Goal: Find specific page/section: Find specific page/section

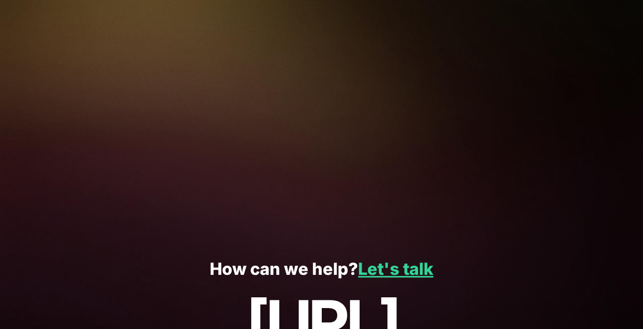
scroll to position [2201, 0]
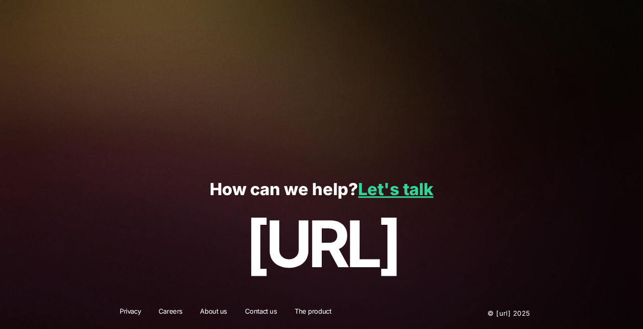
click at [171, 307] on link "Careers" at bounding box center [170, 313] width 37 height 13
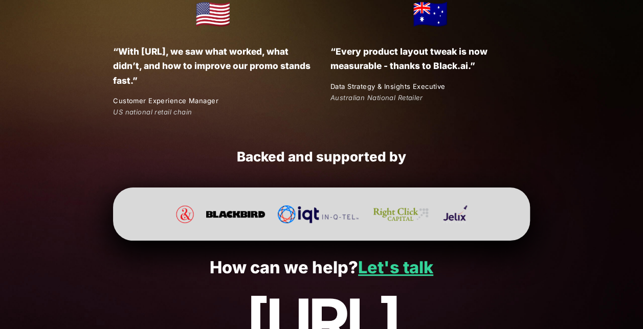
scroll to position [1959, 0]
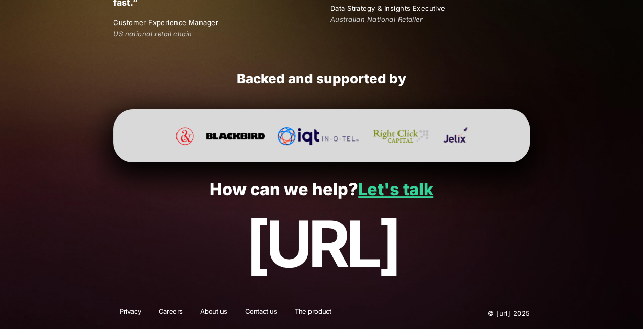
click at [260, 314] on link "Contact us" at bounding box center [260, 313] width 45 height 13
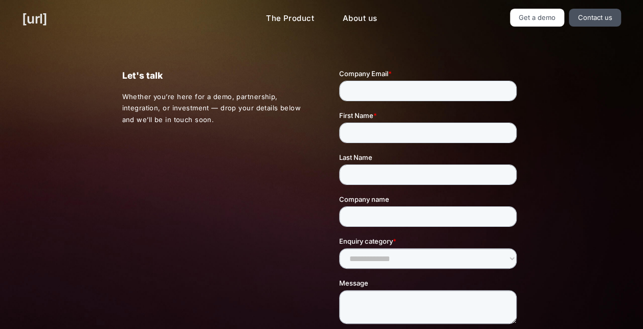
click at [39, 21] on link "[URL]" at bounding box center [34, 19] width 25 height 20
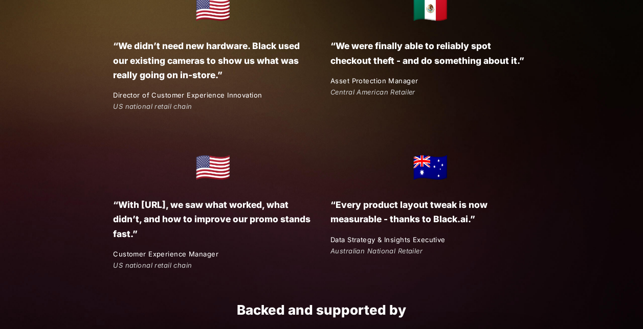
scroll to position [1959, 0]
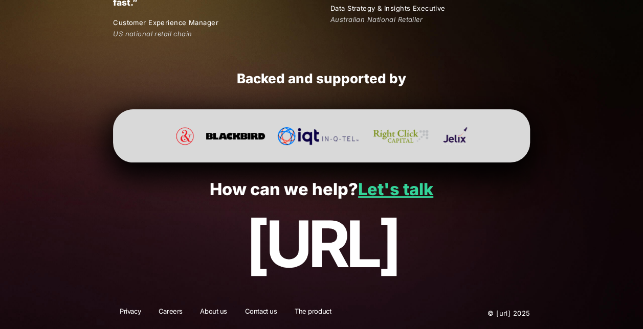
click at [167, 315] on link "Careers" at bounding box center [170, 313] width 37 height 13
